Goal: Find specific fact

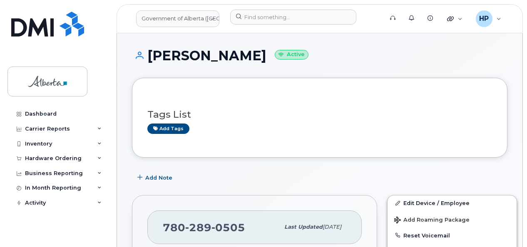
scroll to position [179, 0]
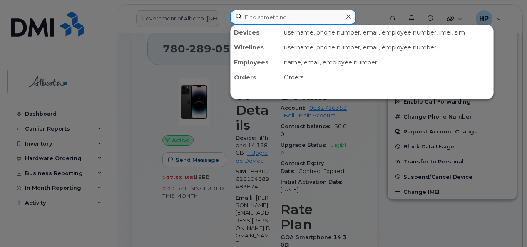
drag, startPoint x: 0, startPoint y: 0, endPoint x: 262, endPoint y: 22, distance: 262.5
click at [262, 22] on input at bounding box center [293, 17] width 126 height 15
paste input "7802337248"
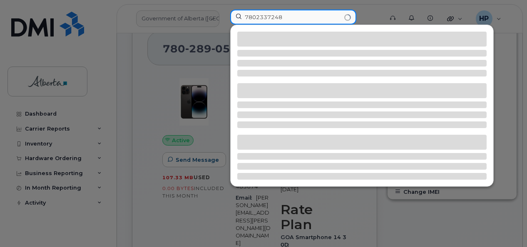
type input "7802337248"
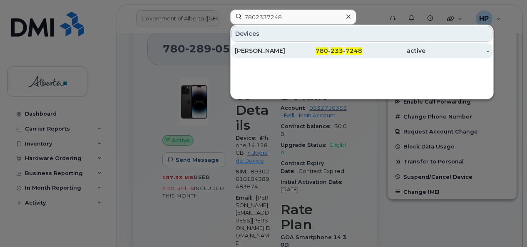
click at [257, 53] on div "[PERSON_NAME]" at bounding box center [267, 51] width 64 height 8
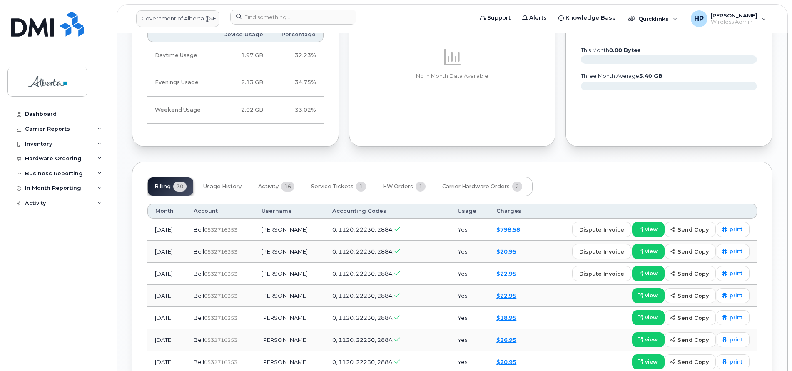
scroll to position [503, 0]
click at [527, 226] on icon at bounding box center [640, 228] width 5 height 5
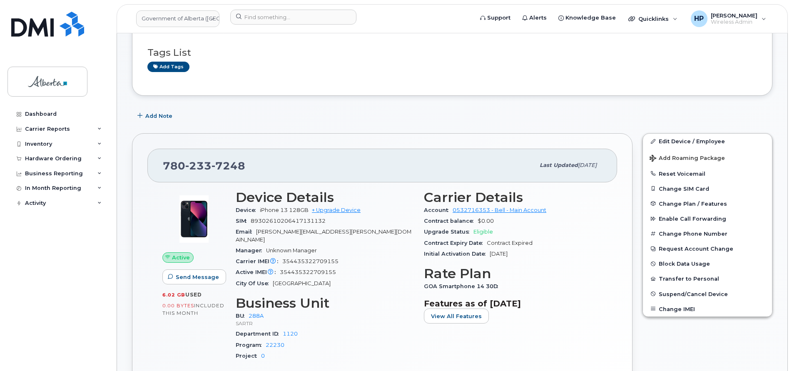
scroll to position [0, 0]
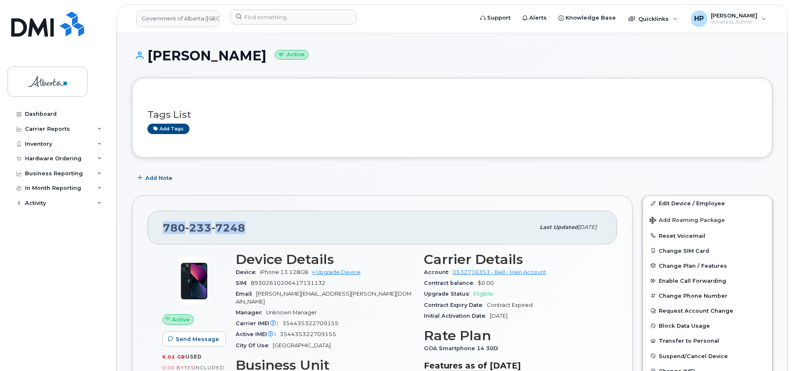
drag, startPoint x: 247, startPoint y: 227, endPoint x: 164, endPoint y: 230, distance: 82.9
click at [164, 230] on div "780 233 7248" at bounding box center [349, 227] width 372 height 17
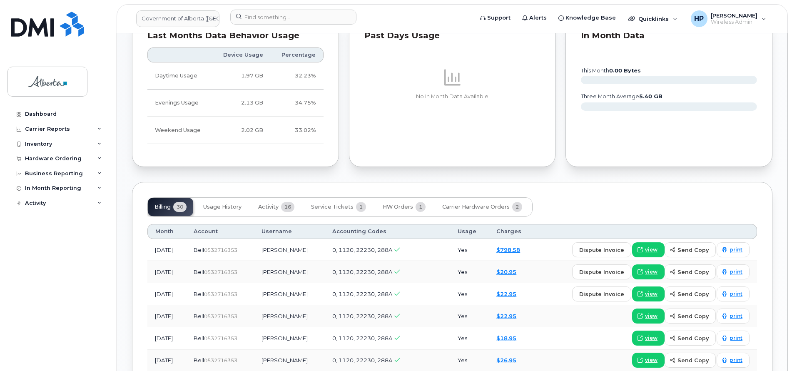
scroll to position [482, 0]
